Goal: Find specific page/section: Find specific page/section

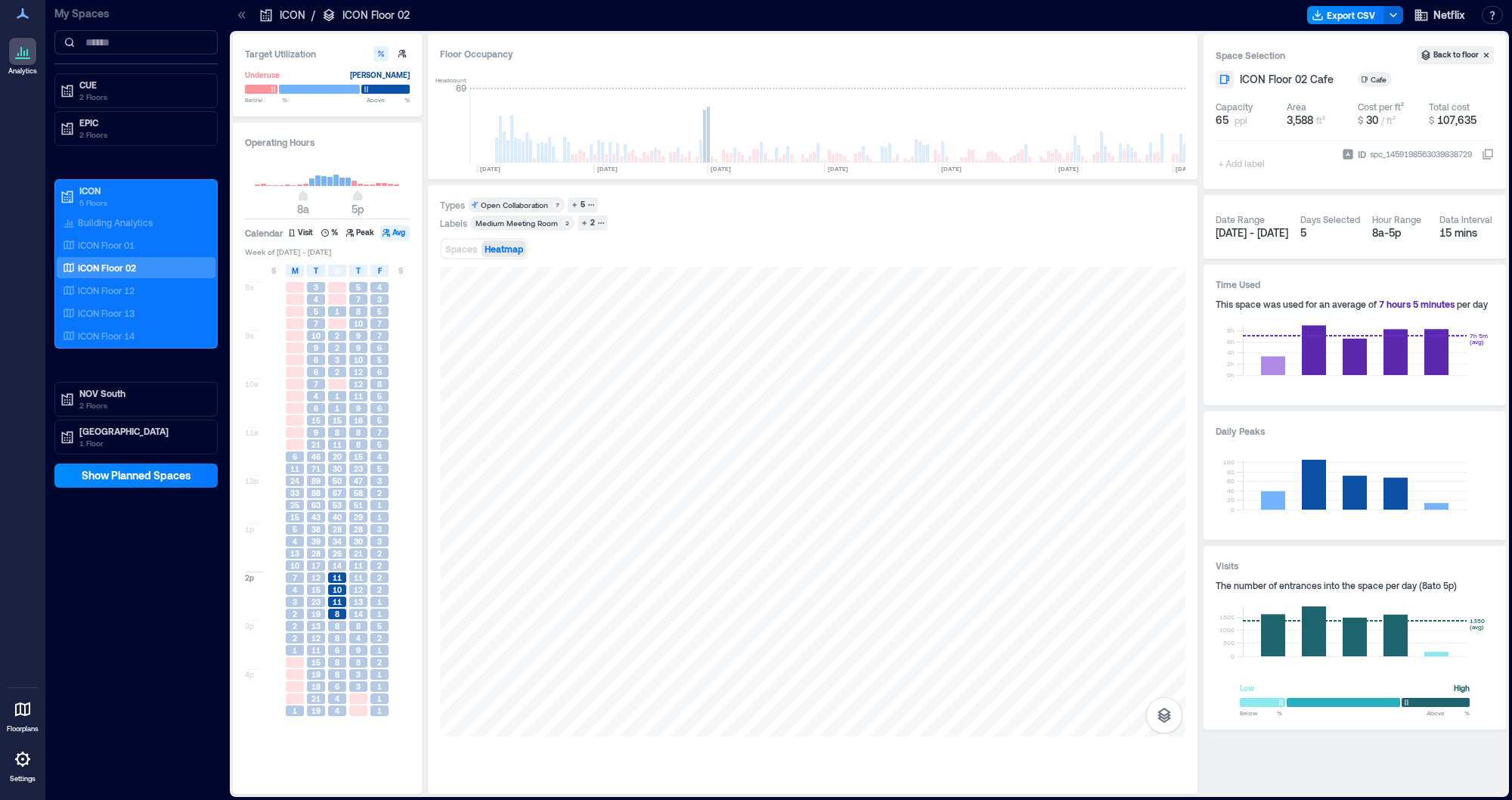
scroll to position [0, 126]
click at [113, 395] on p "NOV South" at bounding box center [143, 394] width 127 height 12
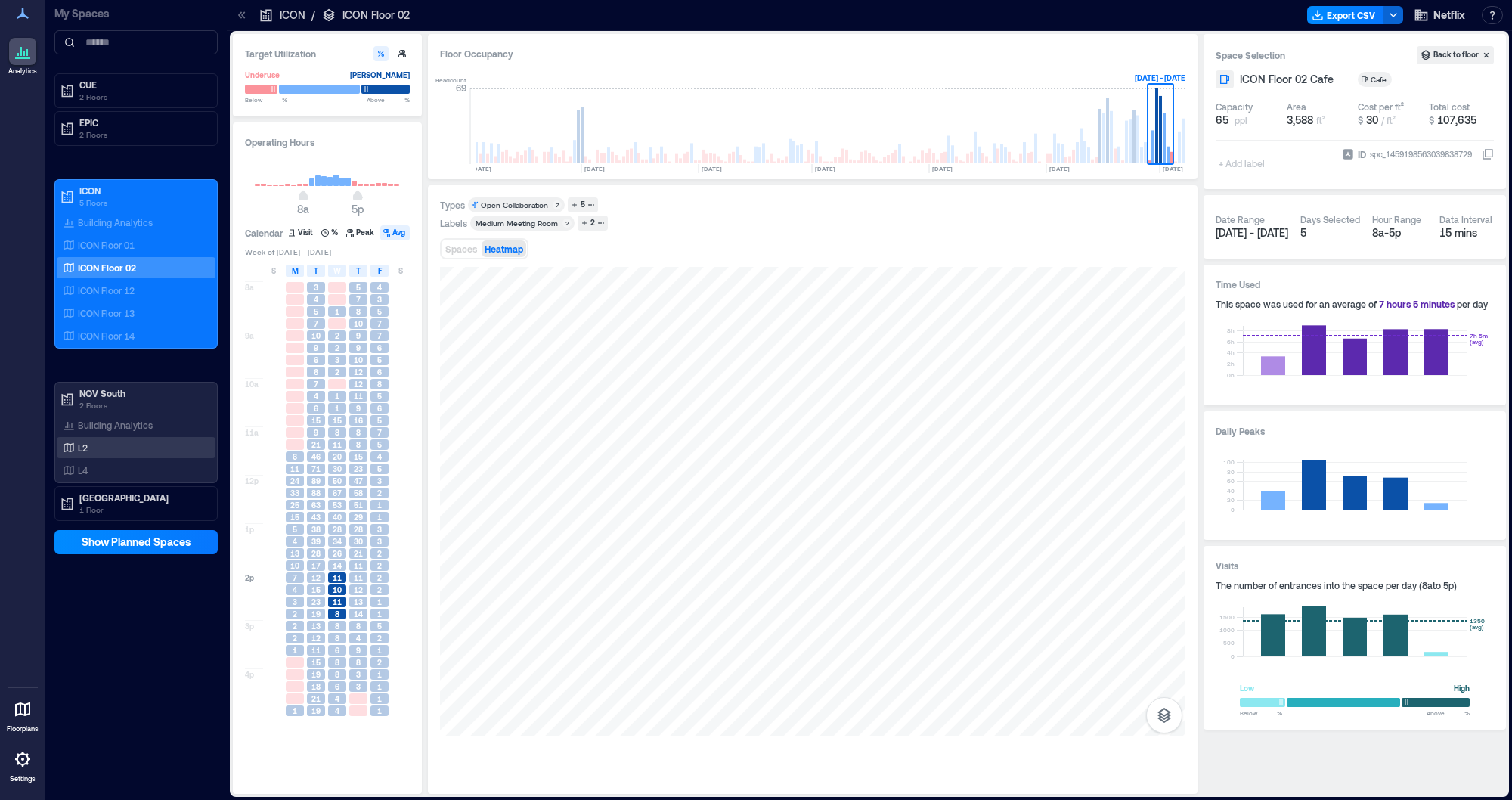
click at [116, 453] on div "L2" at bounding box center [136, 448] width 158 height 22
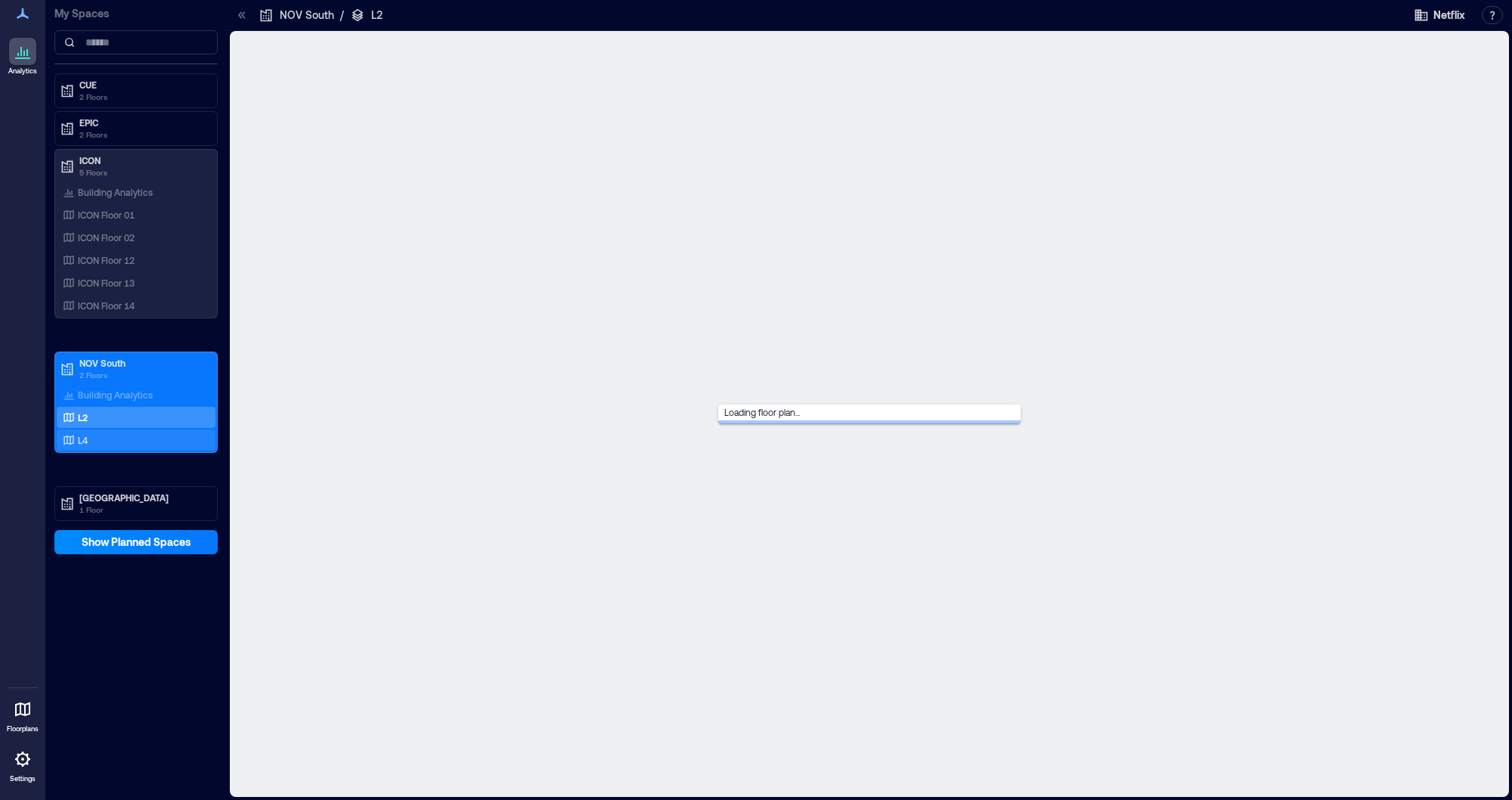
click at [128, 433] on div "L4" at bounding box center [133, 440] width 147 height 15
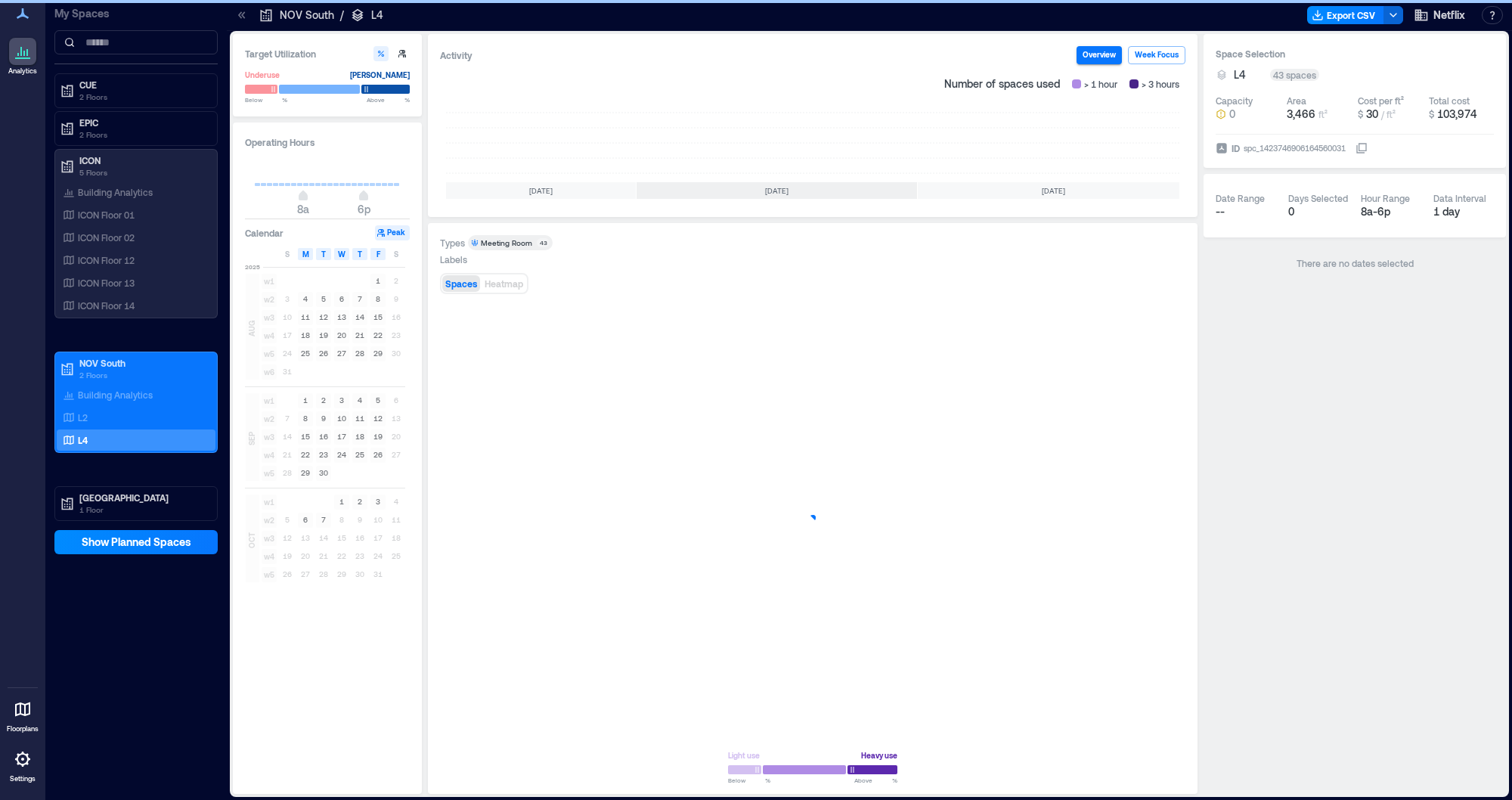
scroll to position [0, 84]
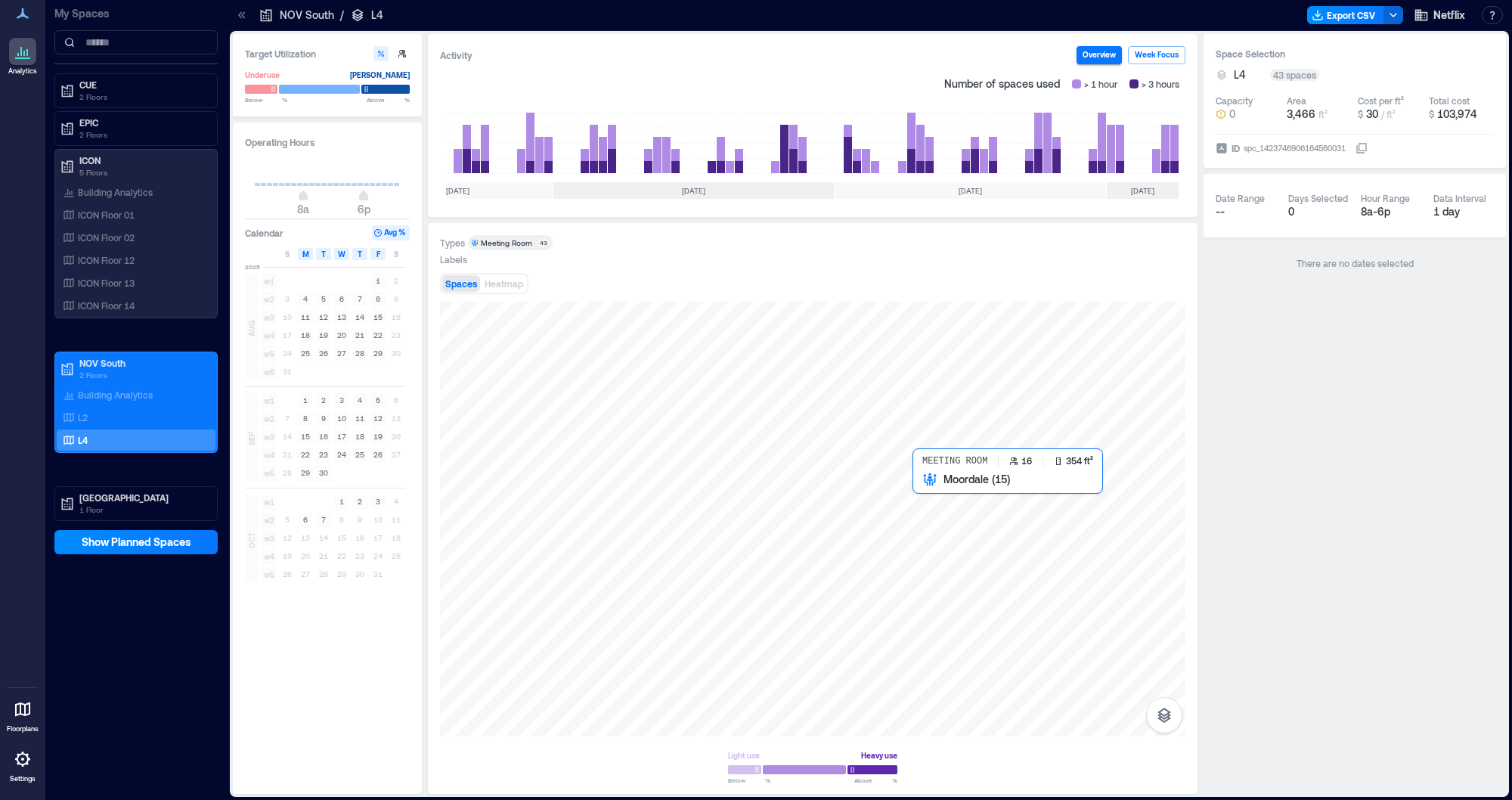
click at [937, 503] on div at bounding box center [813, 520] width 746 height 435
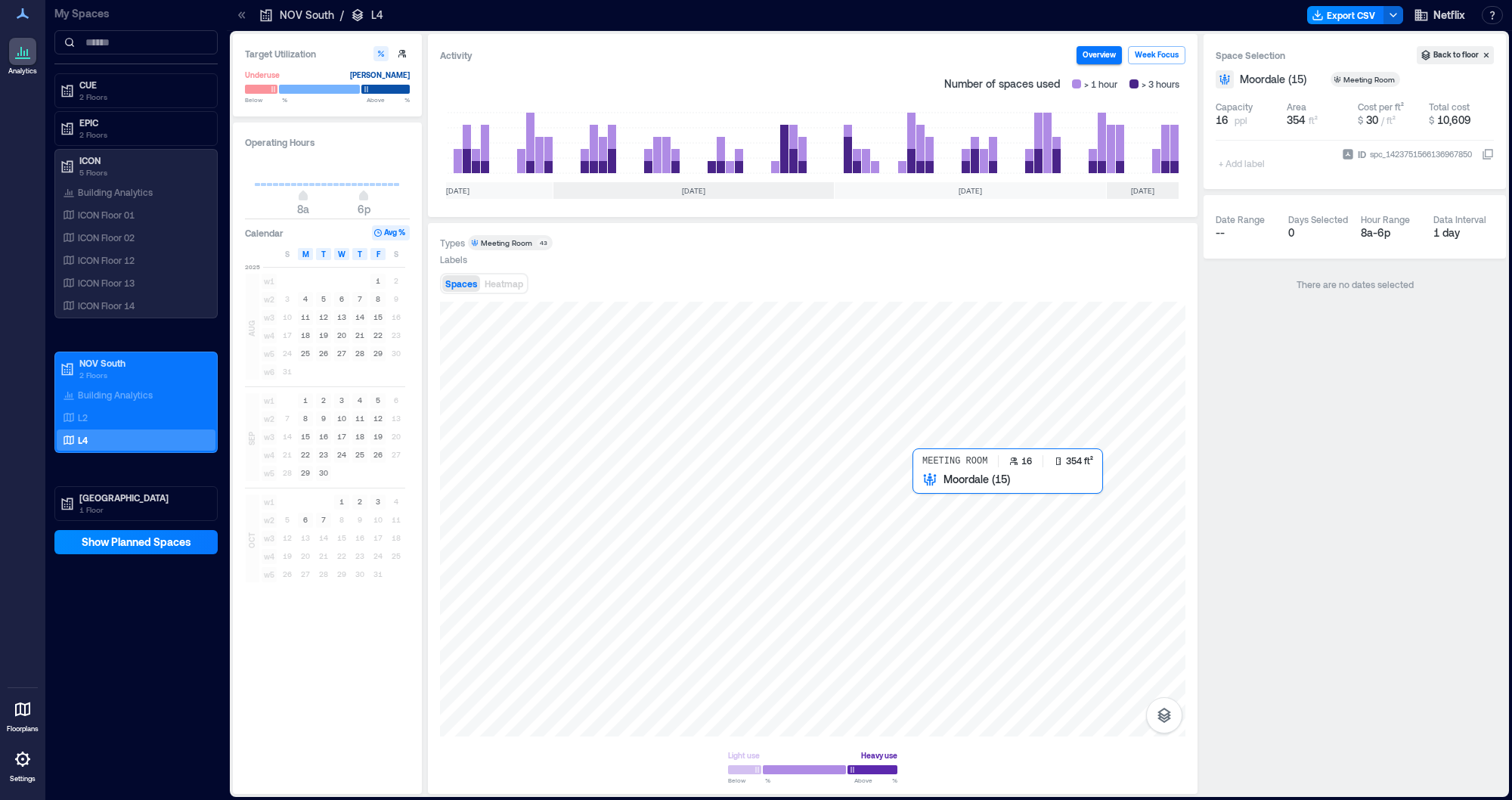
click at [944, 502] on div at bounding box center [813, 520] width 746 height 435
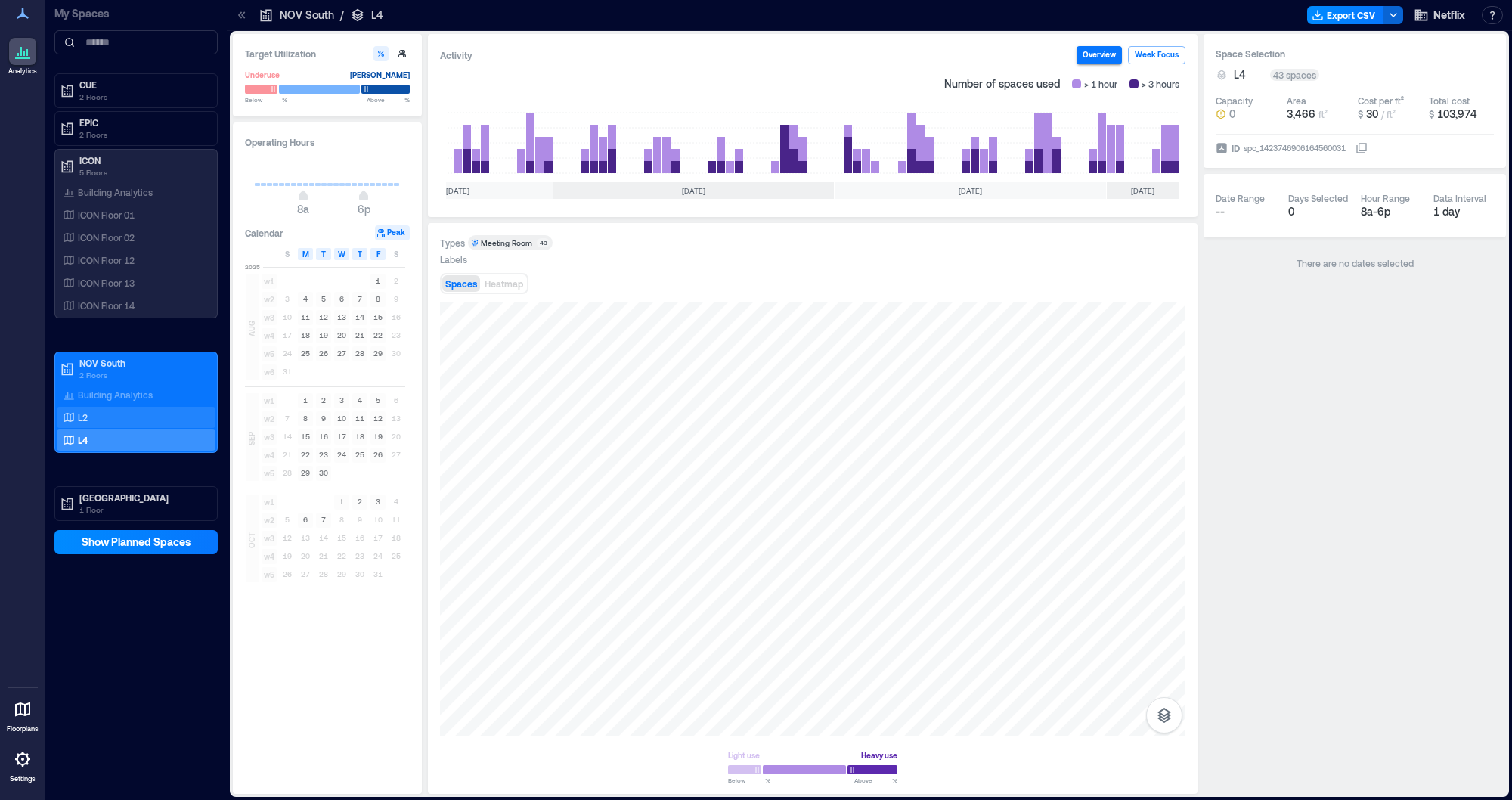
click at [103, 413] on div "L2" at bounding box center [133, 417] width 147 height 15
click at [1147, 55] on button "Week Focus" at bounding box center [1157, 55] width 57 height 18
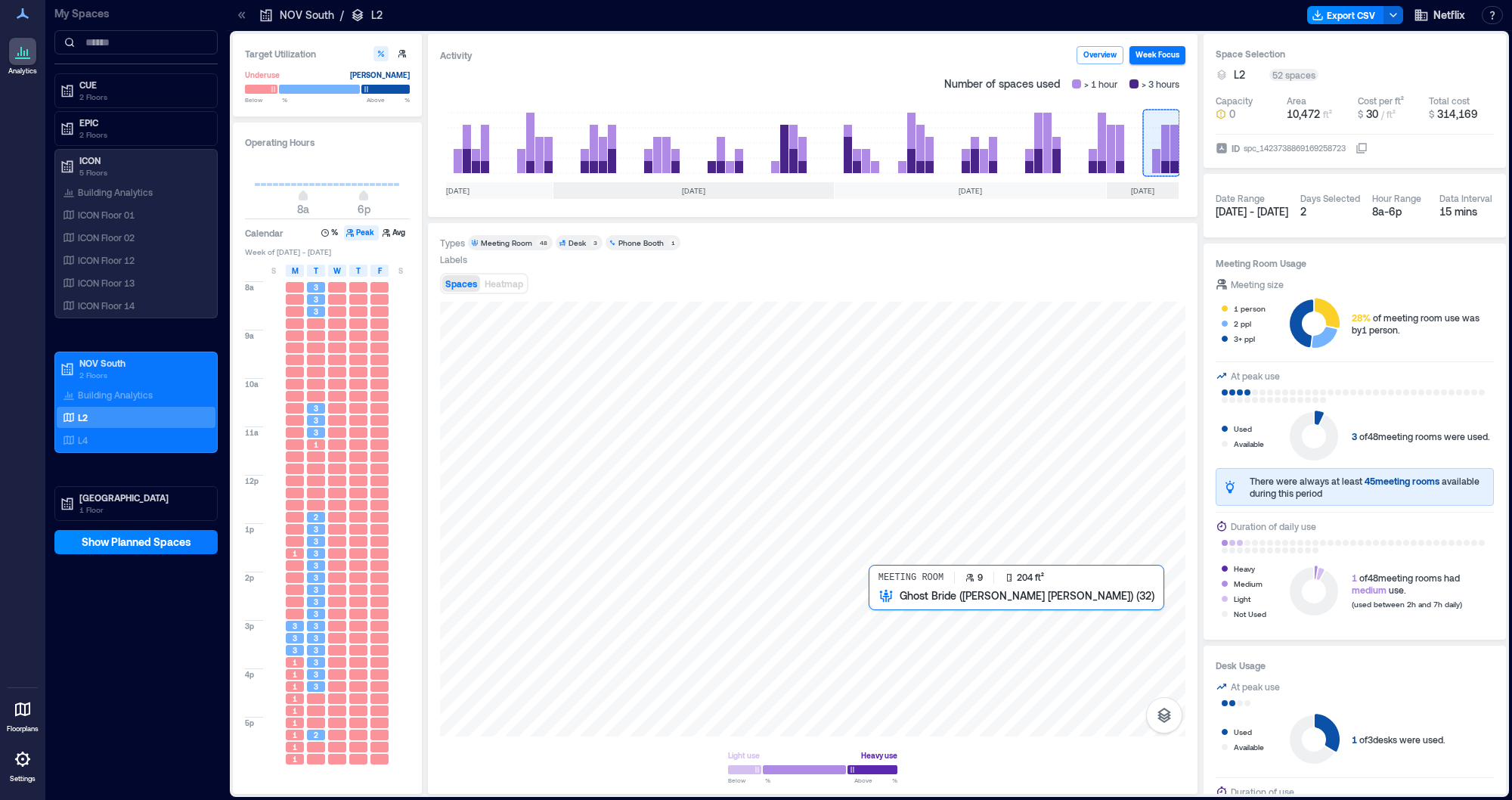
click at [877, 614] on div at bounding box center [813, 520] width 746 height 435
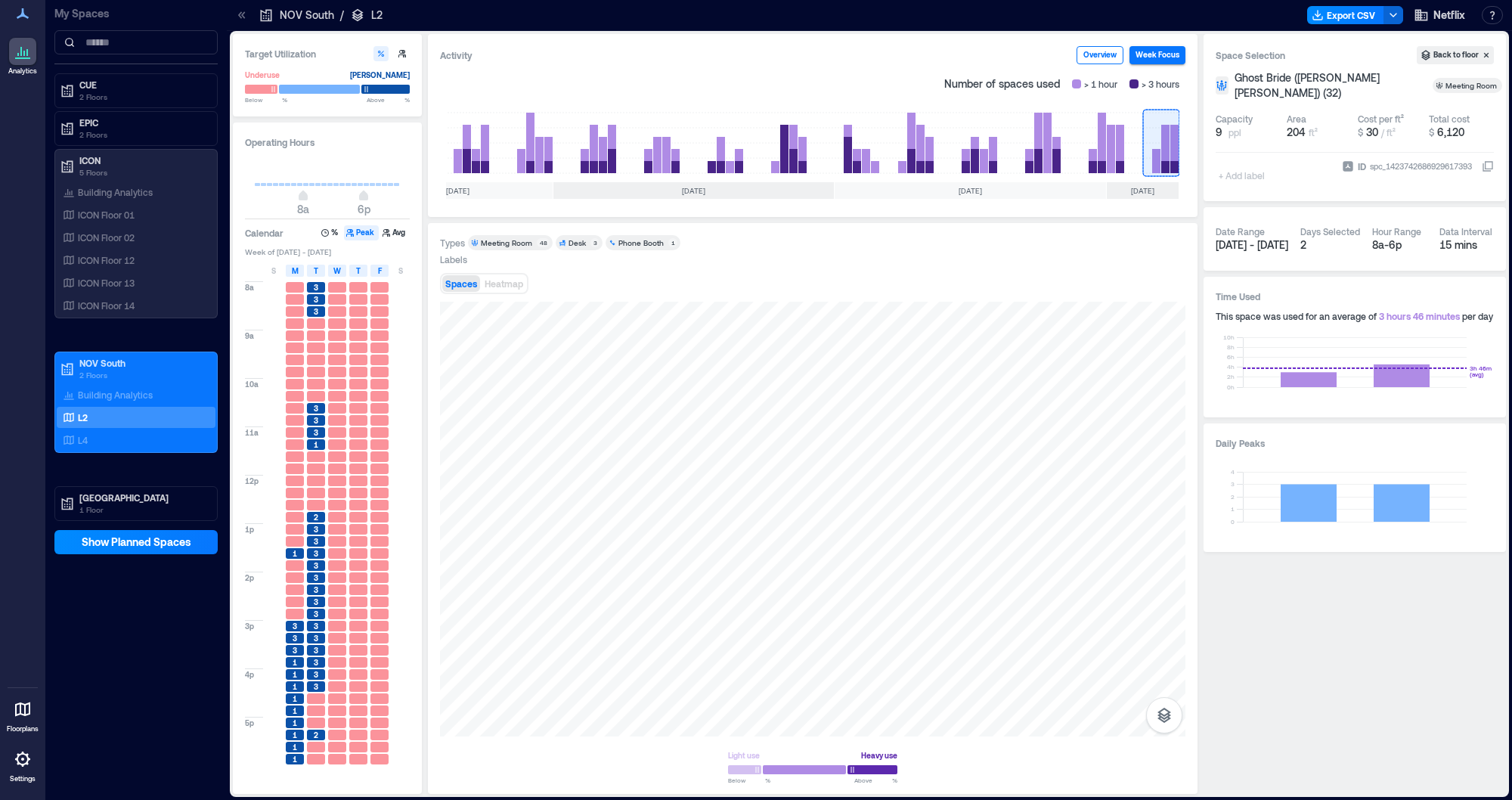
click at [1099, 54] on button "Overview" at bounding box center [1101, 55] width 47 height 18
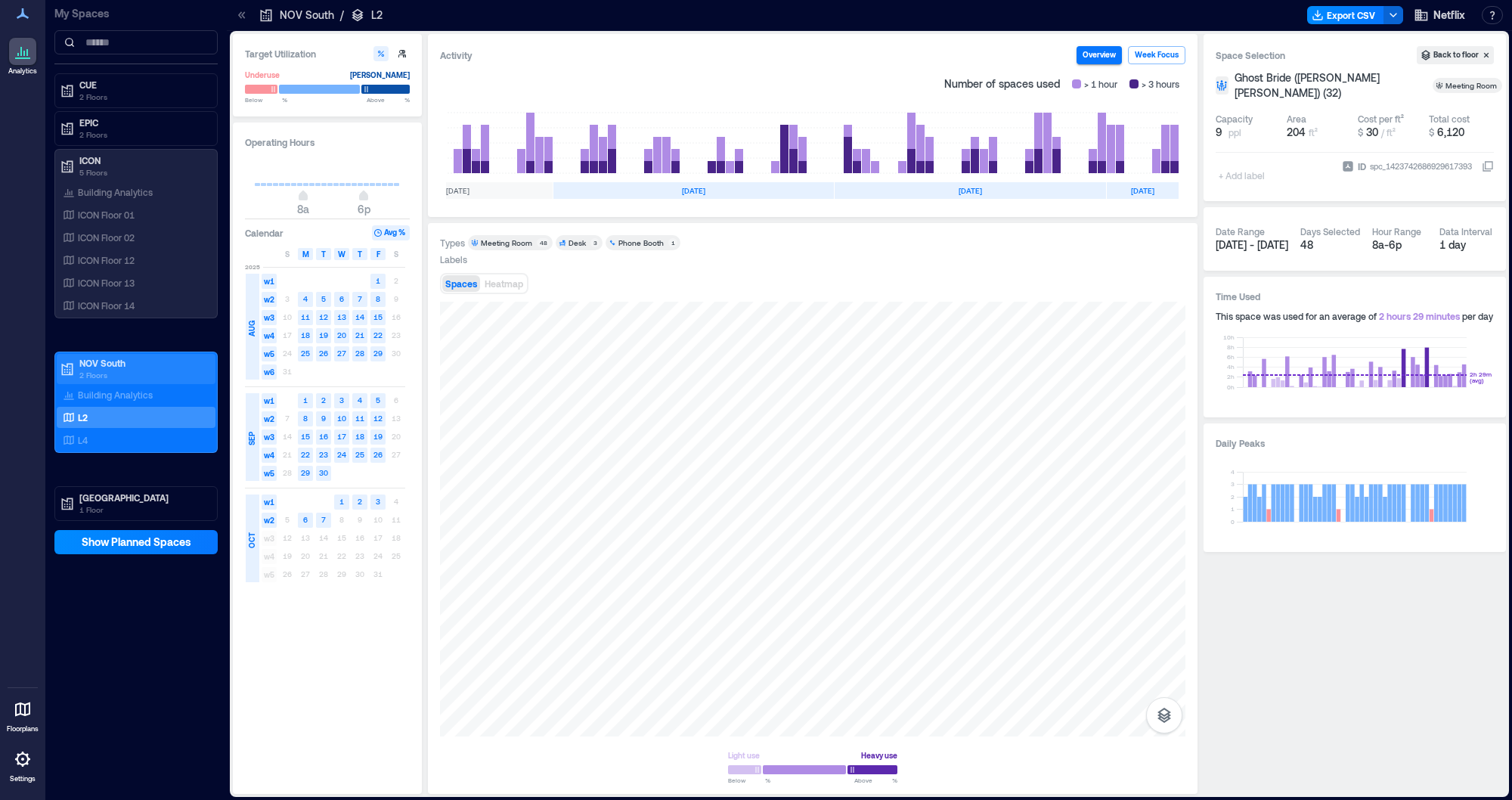
click at [123, 363] on p "NOV South" at bounding box center [143, 363] width 127 height 12
